Goal: Transaction & Acquisition: Subscribe to service/newsletter

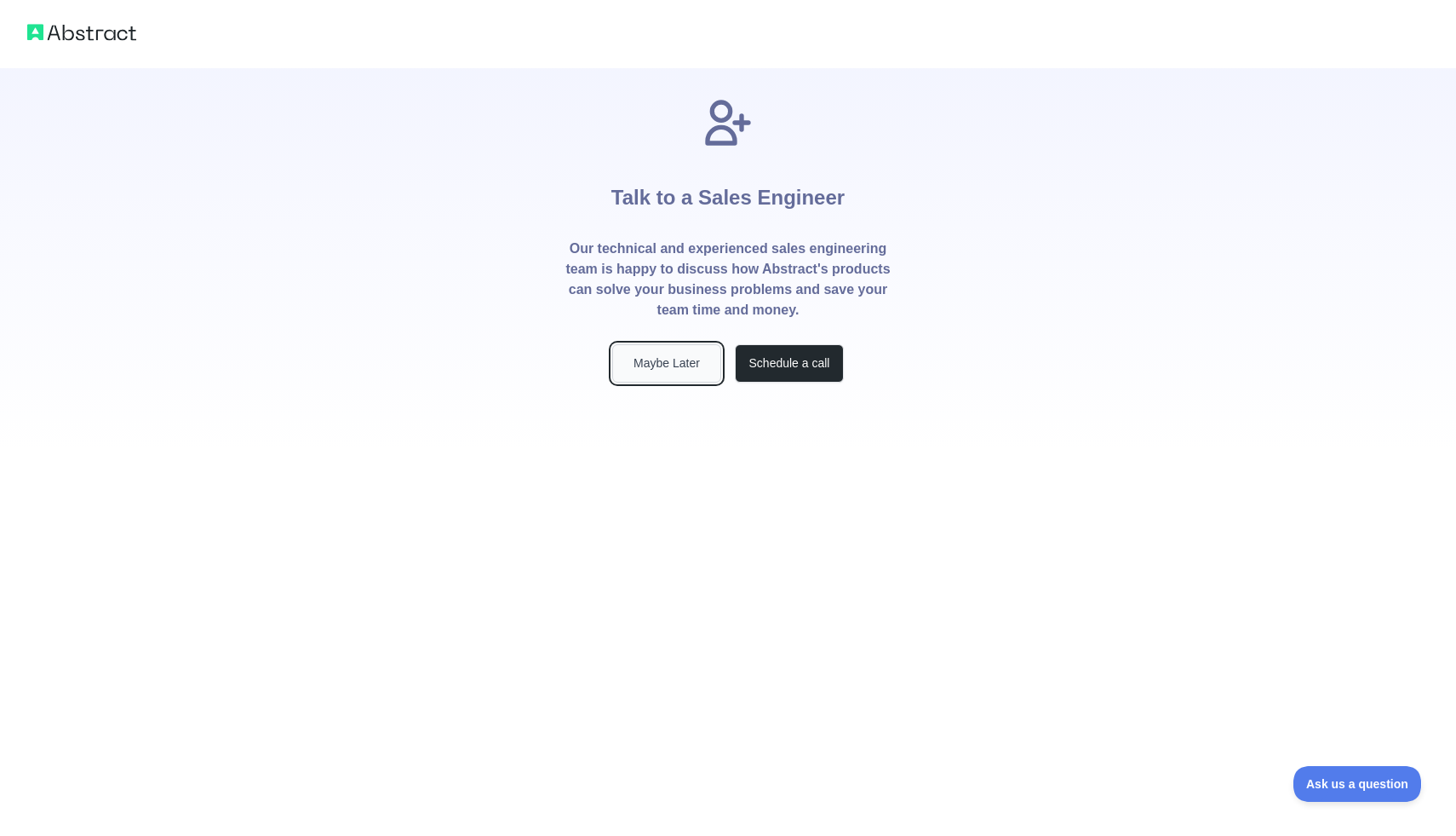
click at [678, 360] on button "Maybe Later" at bounding box center [666, 363] width 109 height 39
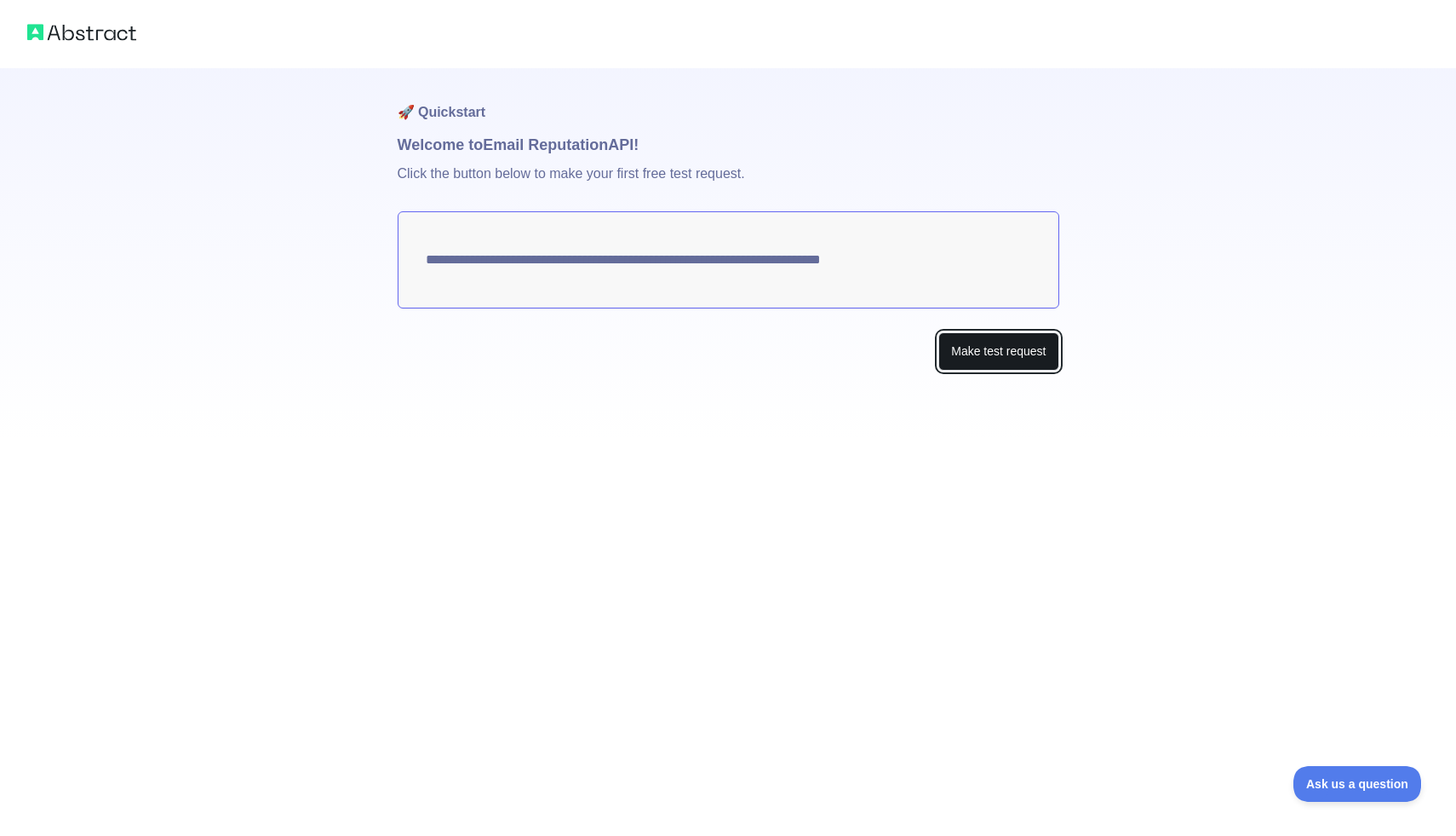
click at [990, 348] on button "Make test request" at bounding box center [998, 351] width 120 height 39
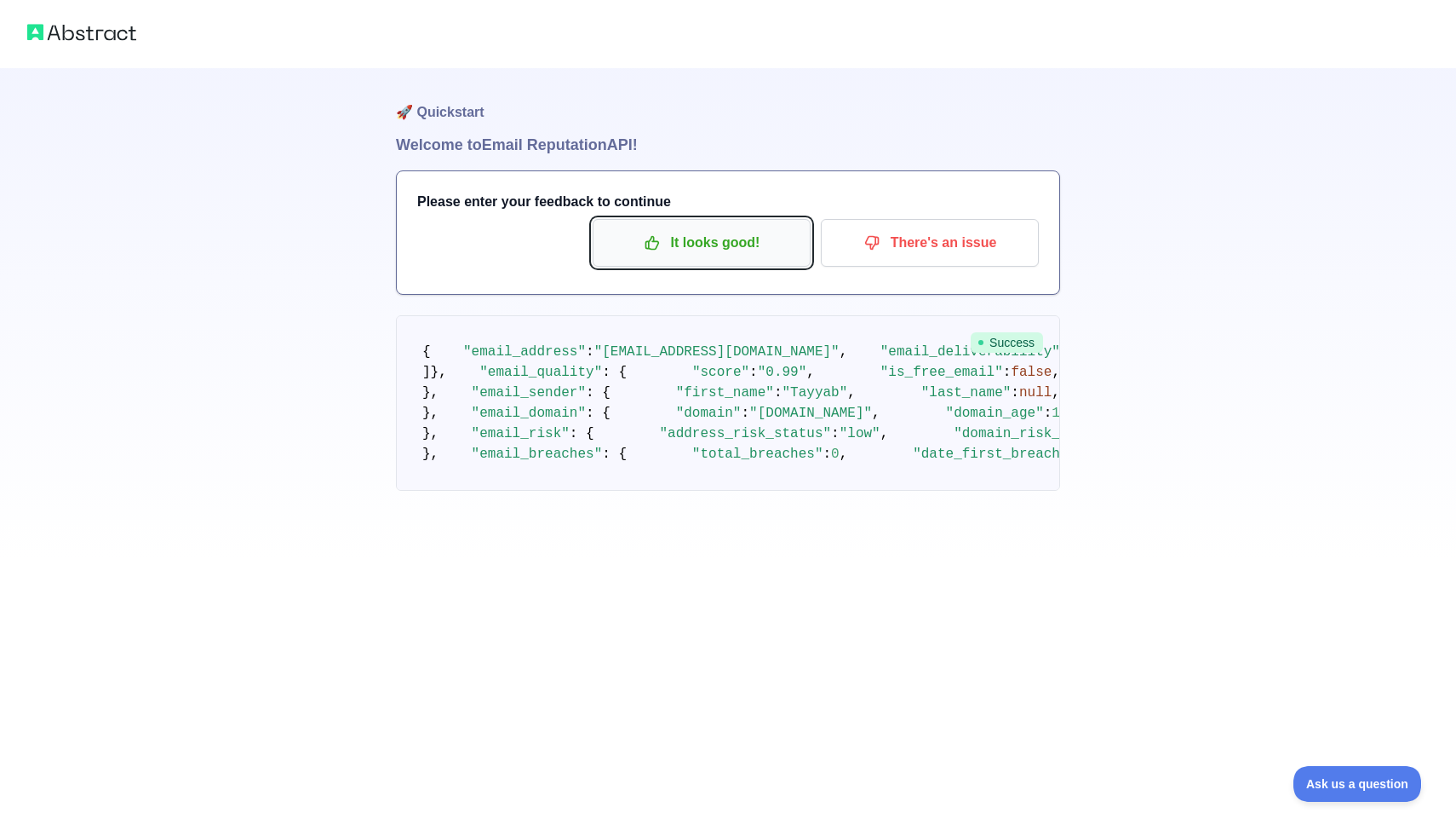
click at [684, 239] on p "It looks good!" at bounding box center [701, 242] width 193 height 29
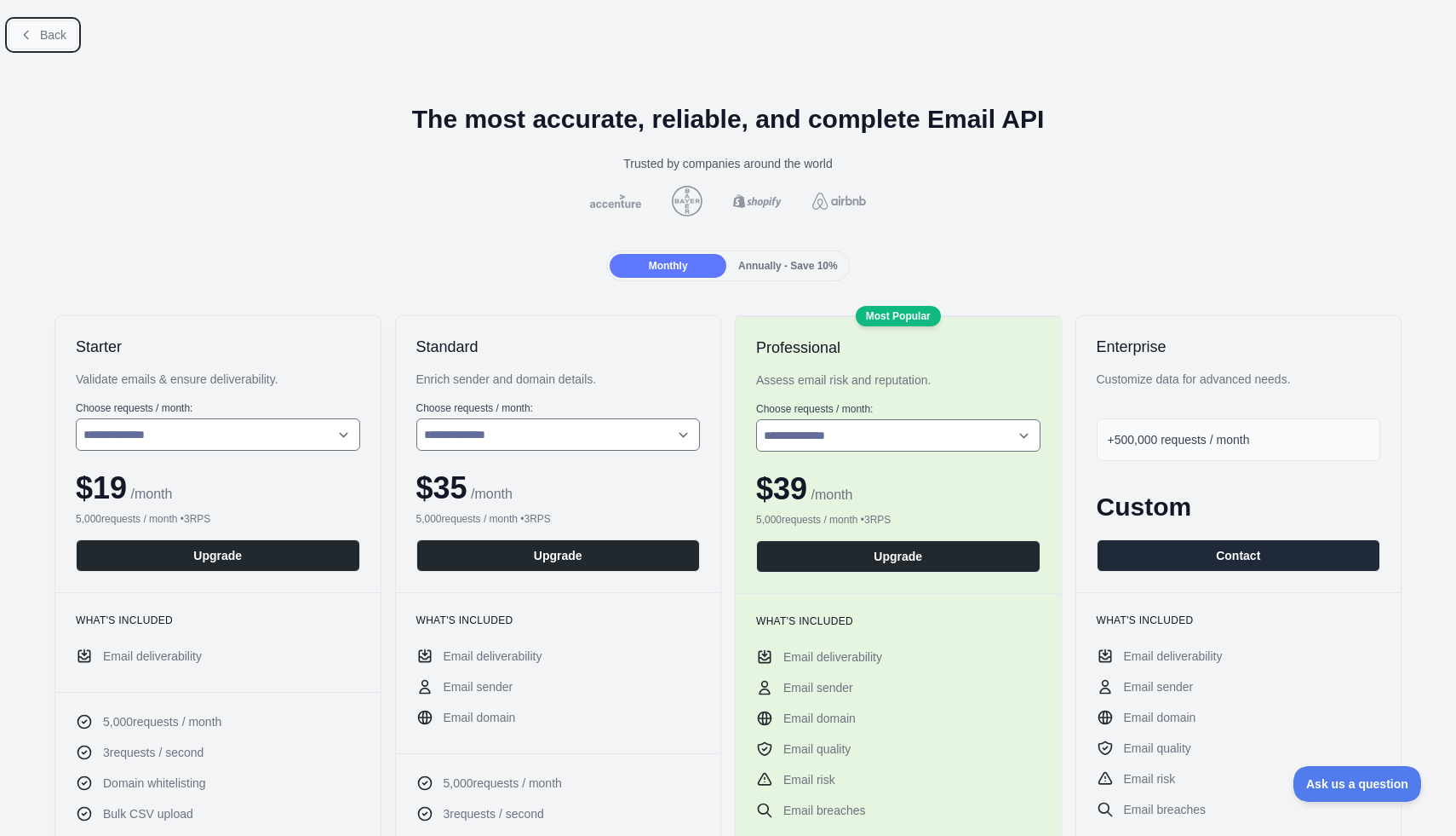
click at [49, 38] on span "Back" at bounding box center [52, 34] width 26 height 14
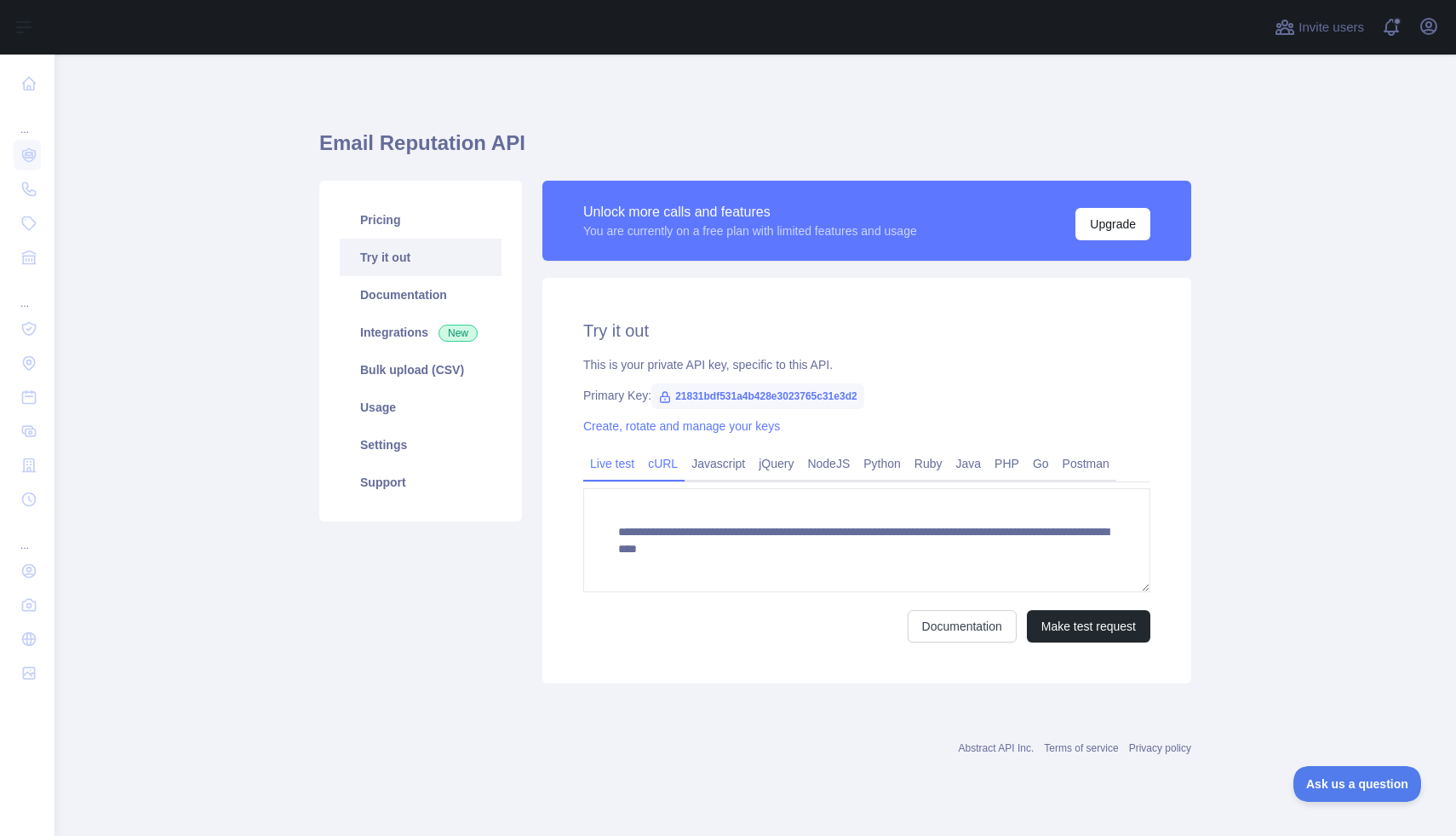
click at [665, 476] on link "cURL" at bounding box center [663, 463] width 43 height 27
